Goal: Task Accomplishment & Management: Use online tool/utility

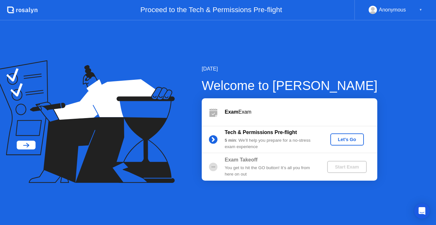
click at [348, 140] on div "Let's Go" at bounding box center [347, 139] width 28 height 5
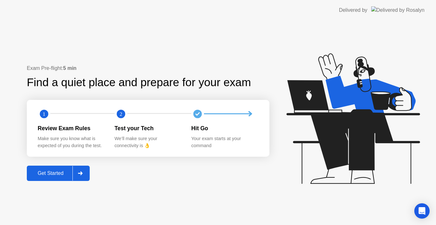
click at [47, 169] on button "Get Started" at bounding box center [58, 173] width 63 height 15
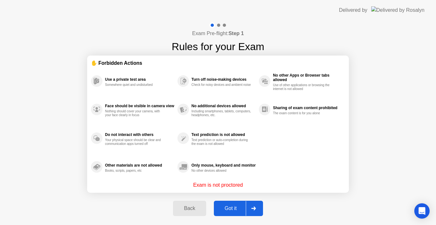
click at [232, 211] on div "Got it" at bounding box center [231, 209] width 30 height 6
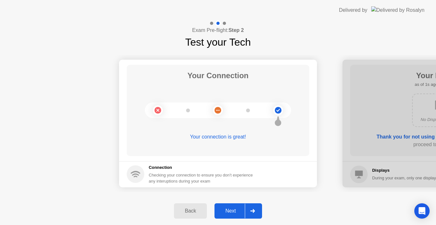
click at [232, 212] on div "Next" at bounding box center [231, 211] width 28 height 6
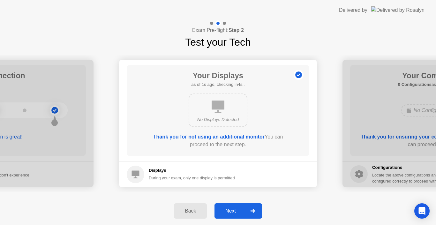
click at [232, 212] on div "Next" at bounding box center [231, 211] width 28 height 6
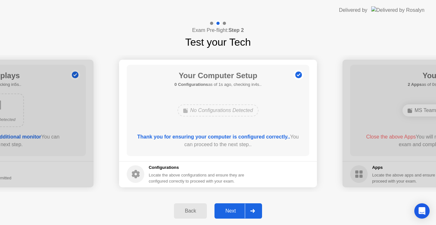
click at [232, 212] on div "Next" at bounding box center [231, 211] width 28 height 6
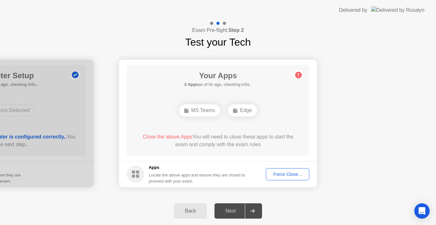
click at [277, 173] on div "Force Close..." at bounding box center [287, 174] width 39 height 5
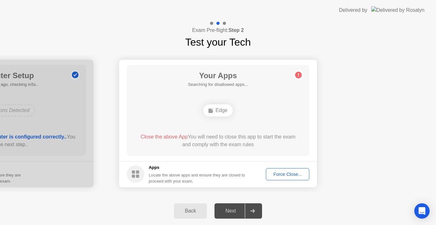
click at [289, 175] on div "Force Close..." at bounding box center [287, 174] width 39 height 5
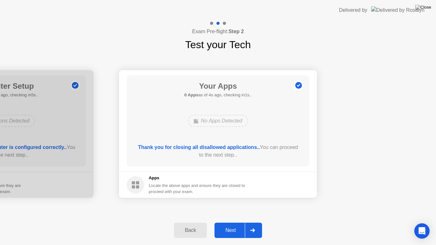
click at [235, 225] on div "Next" at bounding box center [231, 231] width 28 height 6
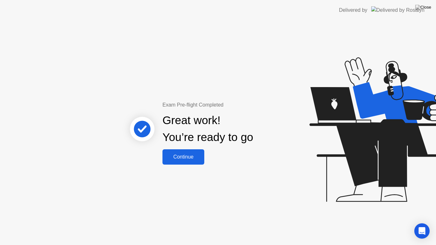
click at [191, 155] on div "Continue" at bounding box center [184, 157] width 38 height 6
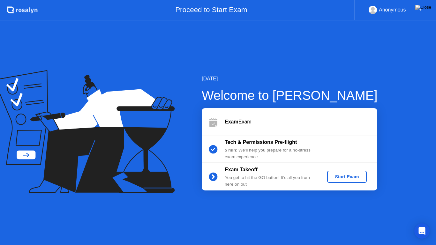
click at [343, 179] on div "Start Exam" at bounding box center [347, 176] width 34 height 5
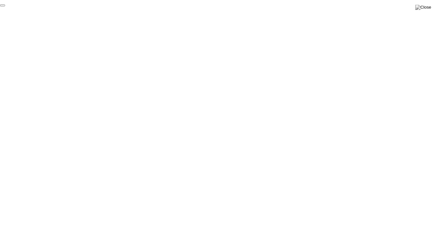
click div "End Proctoring Session"
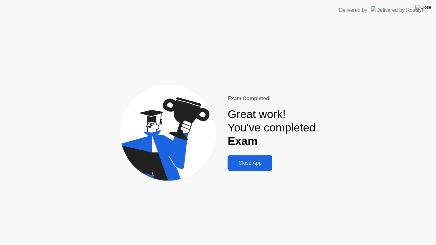
click at [245, 163] on div "Close App" at bounding box center [250, 163] width 41 height 6
